Goal: Navigation & Orientation: Understand site structure

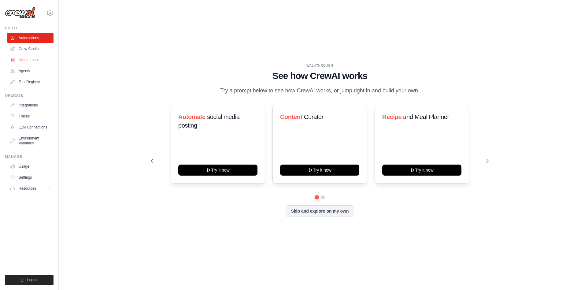
click at [24, 62] on link "Marketplace" at bounding box center [31, 60] width 46 height 10
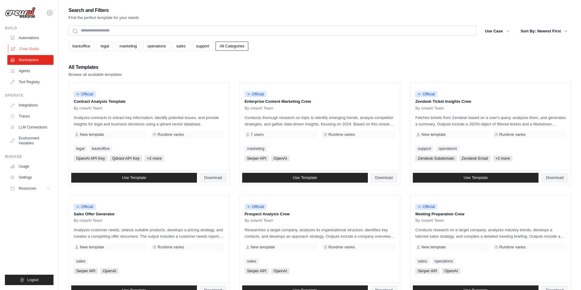
click at [25, 51] on link "Crew Studio" at bounding box center [31, 49] width 46 height 10
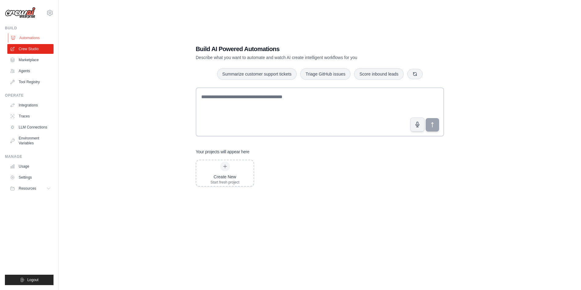
click at [25, 39] on link "Automations" at bounding box center [31, 38] width 46 height 10
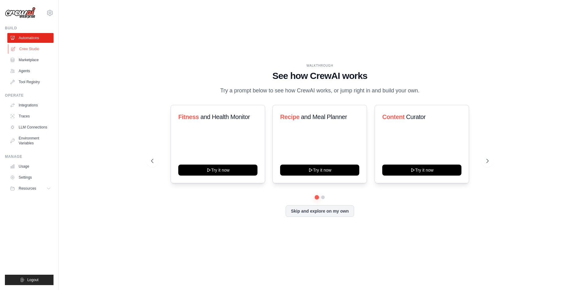
click at [25, 48] on link "Crew Studio" at bounding box center [31, 49] width 46 height 10
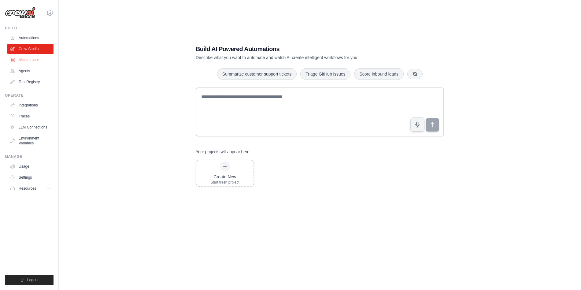
click at [25, 57] on link "Marketplace" at bounding box center [31, 60] width 46 height 10
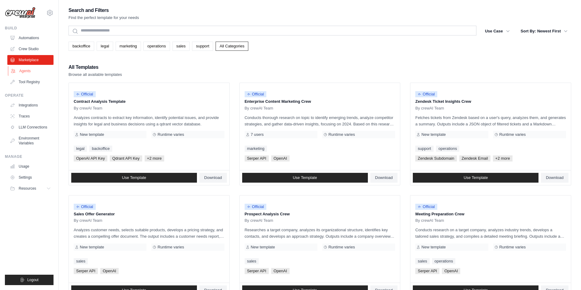
click at [30, 70] on link "Agents" at bounding box center [31, 71] width 46 height 10
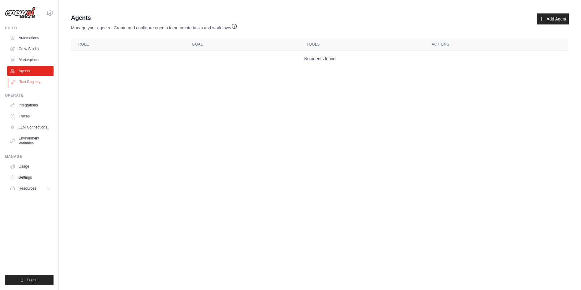
click at [29, 78] on link "Tool Registry" at bounding box center [31, 82] width 46 height 10
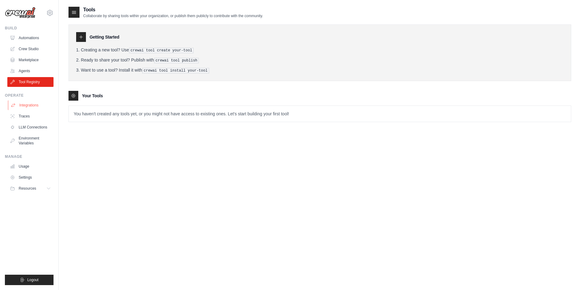
click at [27, 105] on link "Integrations" at bounding box center [31, 105] width 46 height 10
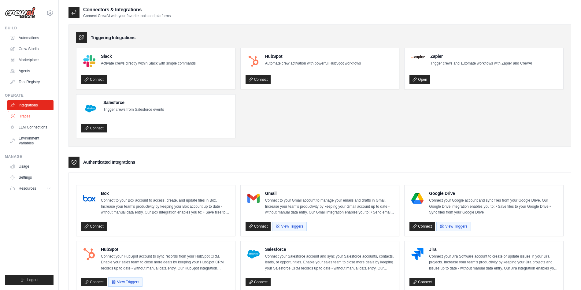
click at [27, 115] on link "Traces" at bounding box center [31, 116] width 46 height 10
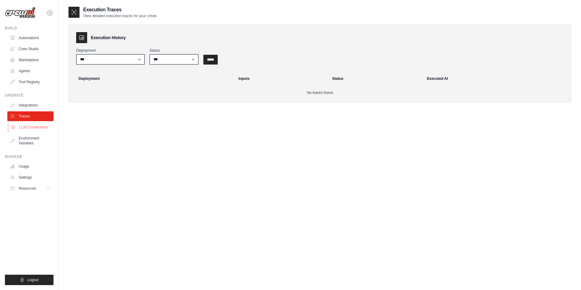
click at [26, 126] on link "LLM Connections" at bounding box center [31, 127] width 46 height 10
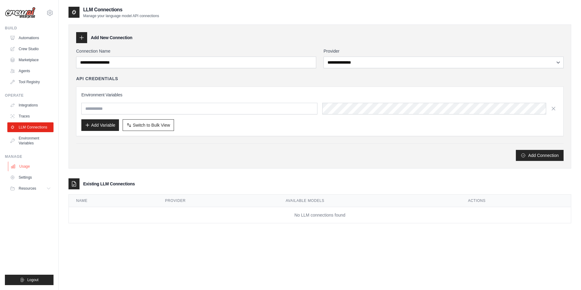
click at [29, 162] on link "Usage" at bounding box center [31, 166] width 46 height 10
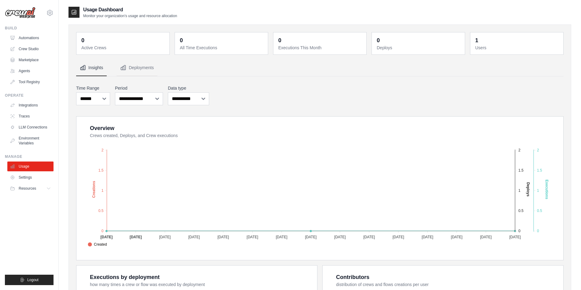
click at [21, 17] on img at bounding box center [20, 13] width 31 height 12
click at [23, 16] on img at bounding box center [20, 13] width 31 height 12
click at [26, 15] on img at bounding box center [20, 13] width 31 height 12
